Goal: Check status: Check status

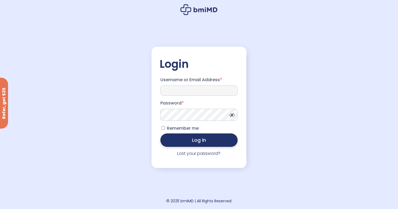
type input "**********"
click at [206, 142] on button "Log in" at bounding box center [198, 140] width 77 height 13
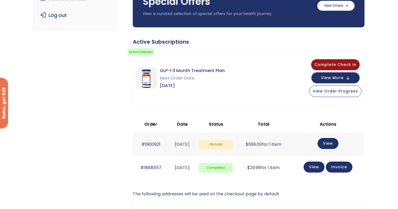
scroll to position [91, 0]
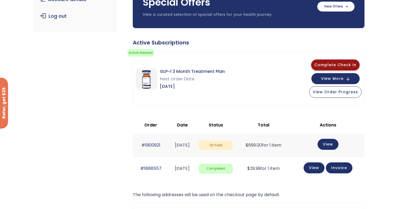
click at [315, 65] on button "Complete Check In" at bounding box center [335, 65] width 49 height 11
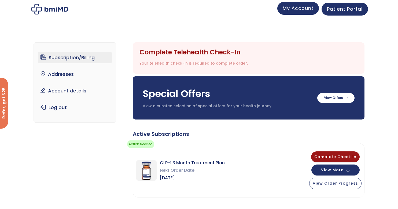
click at [304, 6] on span "My Account" at bounding box center [298, 8] width 31 height 7
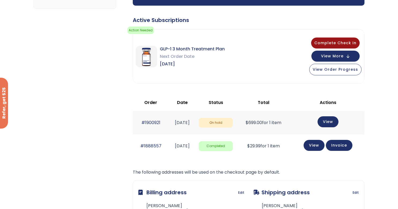
scroll to position [112, 0]
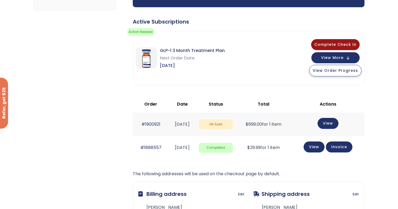
click at [339, 73] on span "View Order Progress" at bounding box center [335, 70] width 45 height 5
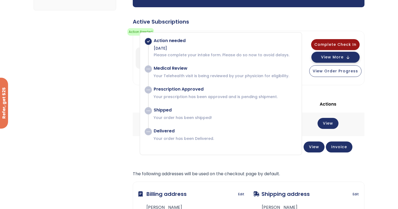
click at [336, 58] on span "View More" at bounding box center [332, 57] width 23 height 3
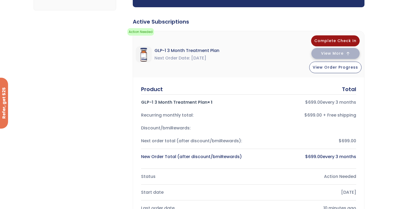
click at [336, 58] on button "View More" at bounding box center [335, 53] width 48 height 11
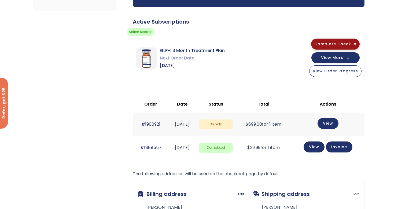
click at [339, 41] on span "Complete Check In" at bounding box center [335, 43] width 42 height 5
